Goal: Browse casually

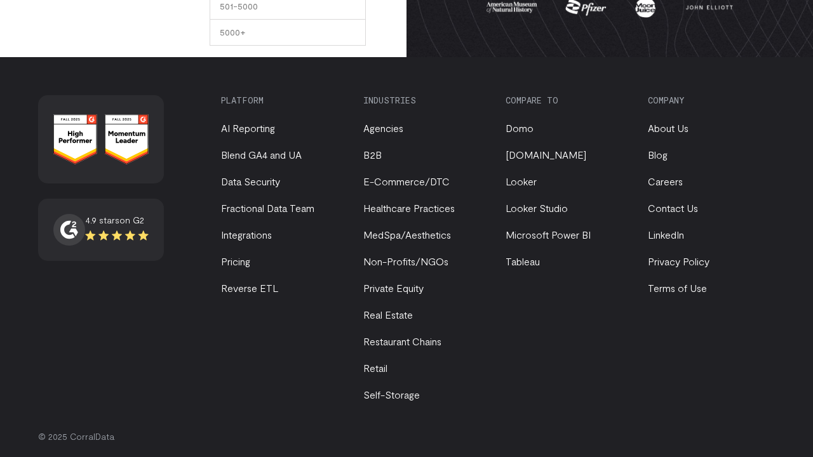
scroll to position [438, 0]
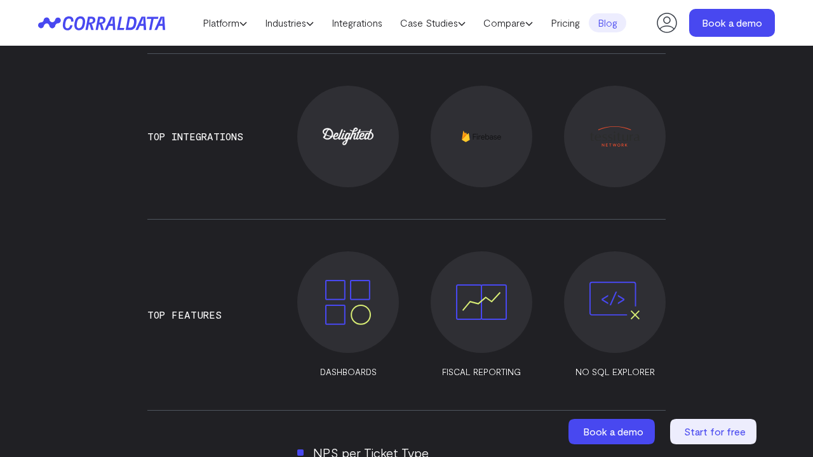
scroll to position [1174, 0]
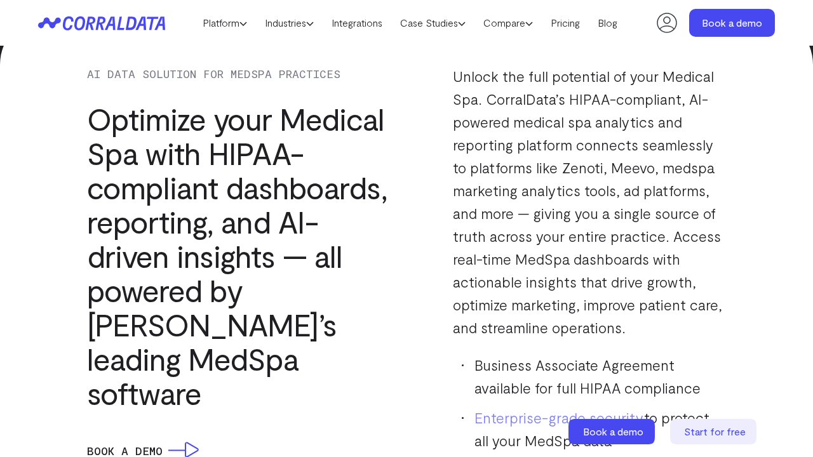
scroll to position [1559, 0]
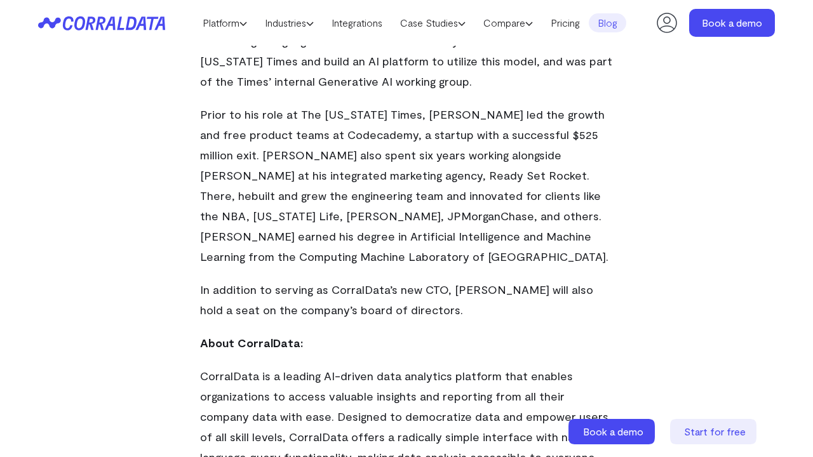
scroll to position [1559, 0]
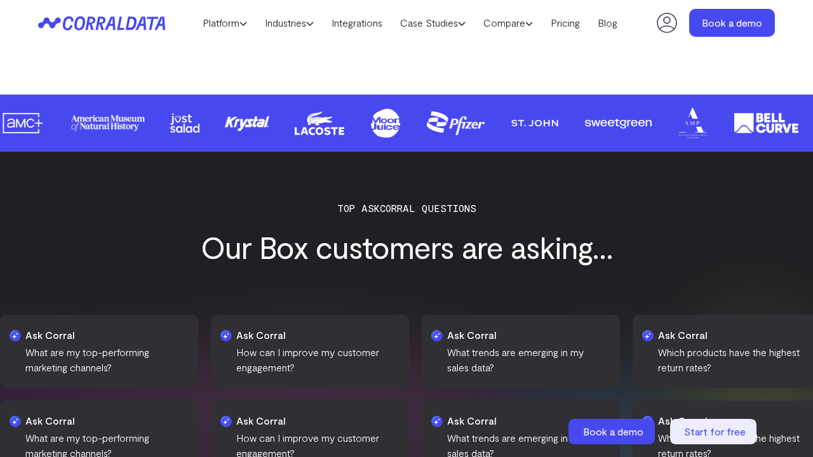
scroll to position [1559, 0]
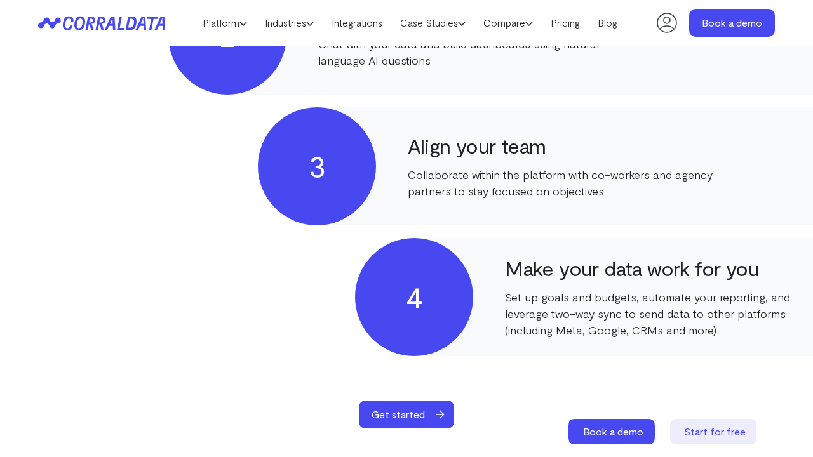
scroll to position [1174, 0]
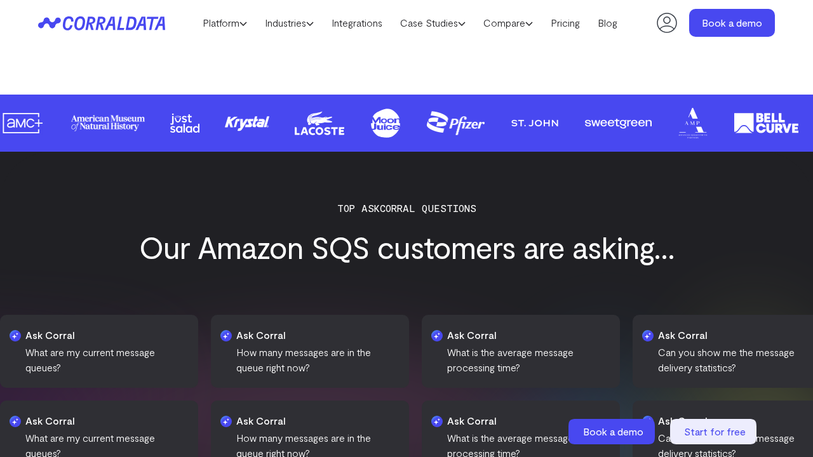
scroll to position [1559, 0]
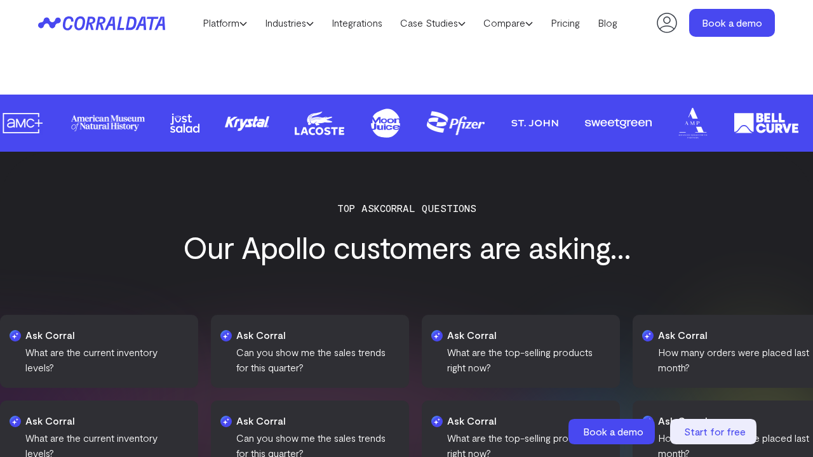
scroll to position [1559, 0]
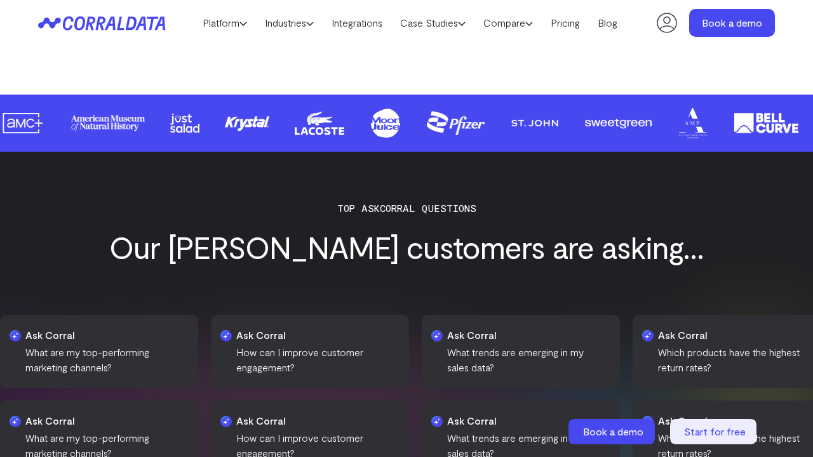
scroll to position [1559, 0]
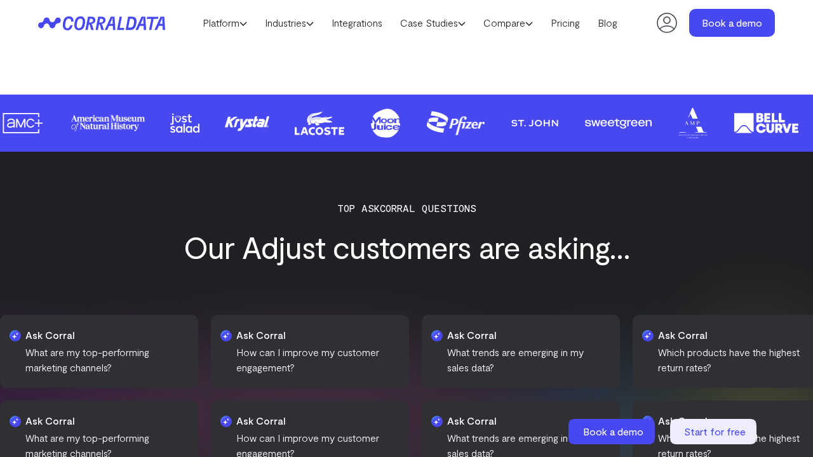
scroll to position [1559, 0]
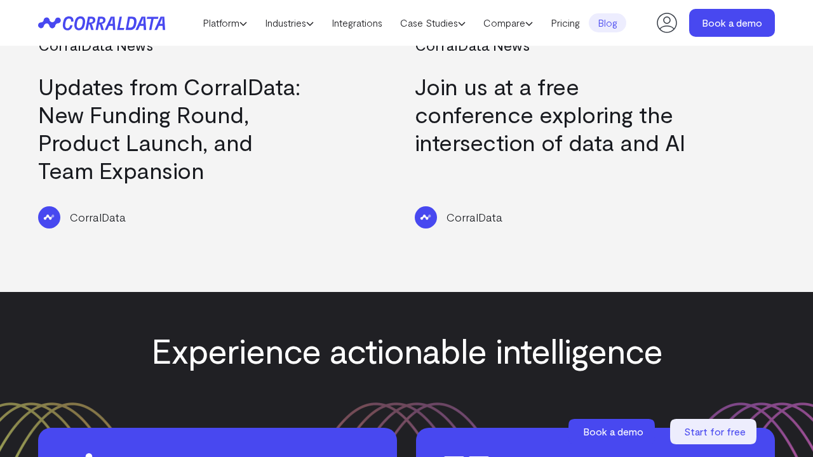
scroll to position [1559, 0]
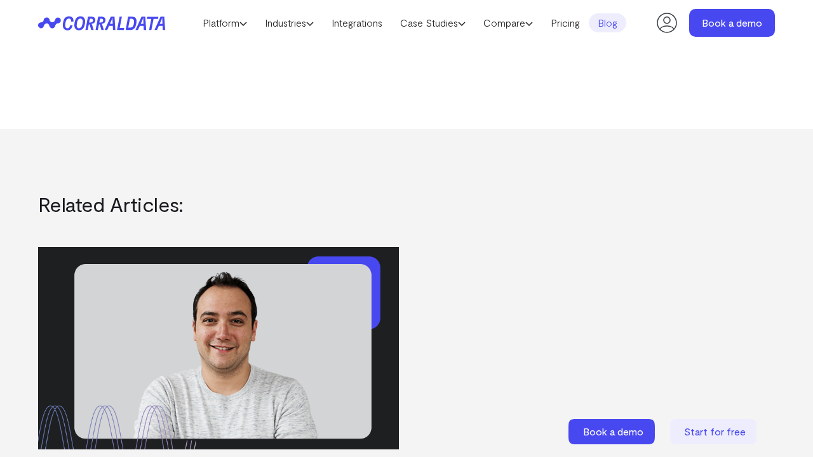
scroll to position [1559, 0]
